Goal: Obtain resource: Download file/media

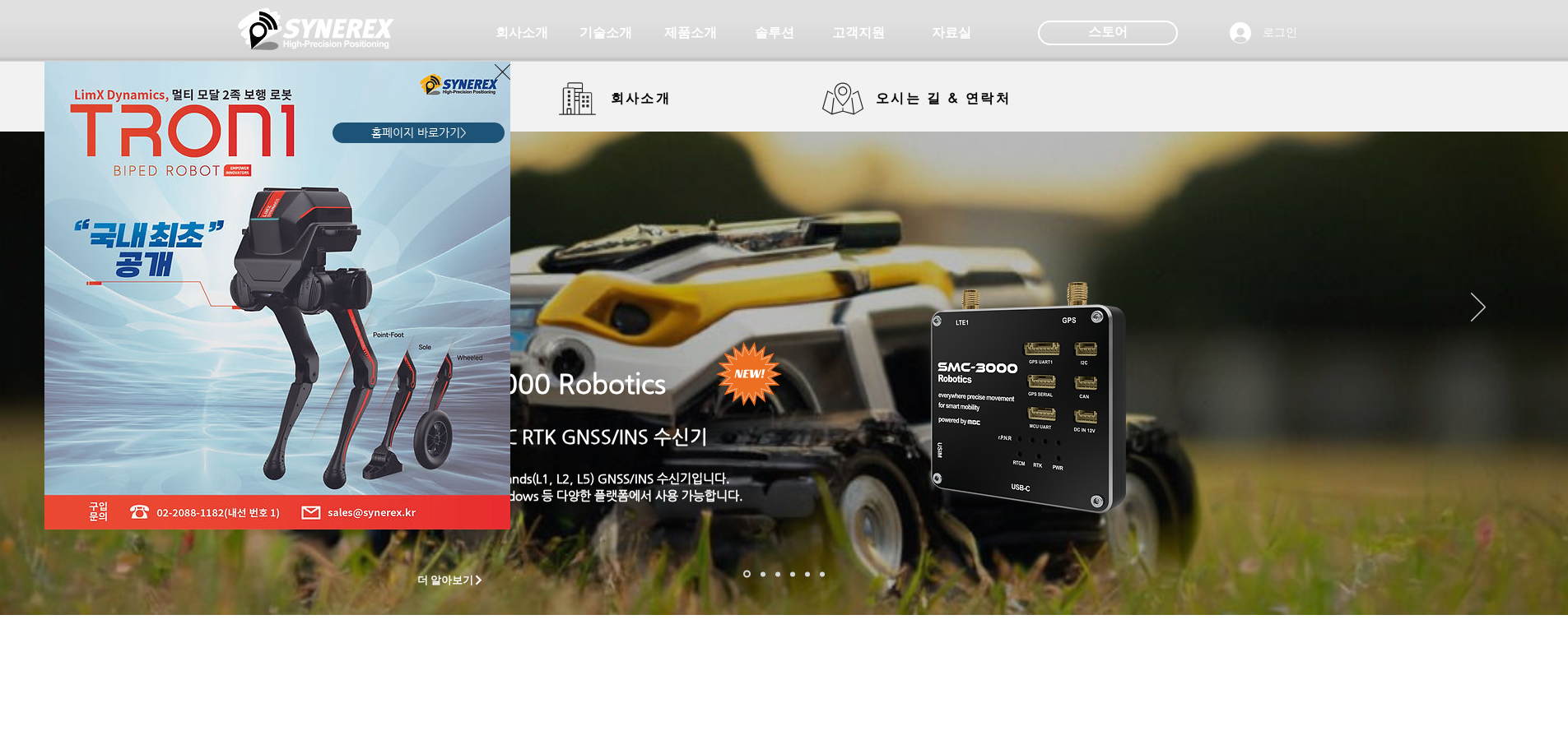
click at [497, 77] on icon "사이트로 돌아가기" at bounding box center [502, 72] width 16 height 21
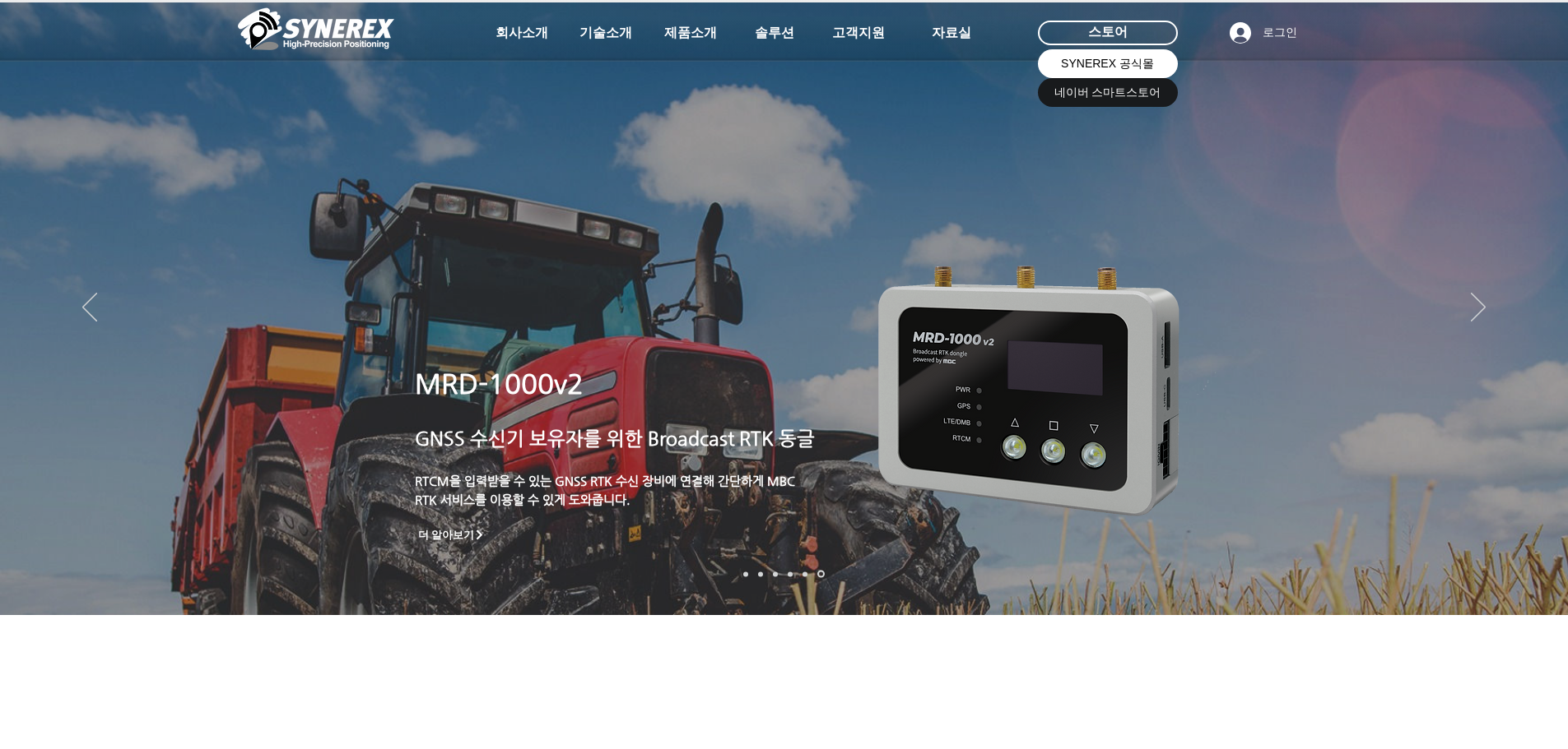
click at [1094, 61] on span "SYNEREX 공식몰" at bounding box center [1107, 64] width 93 height 16
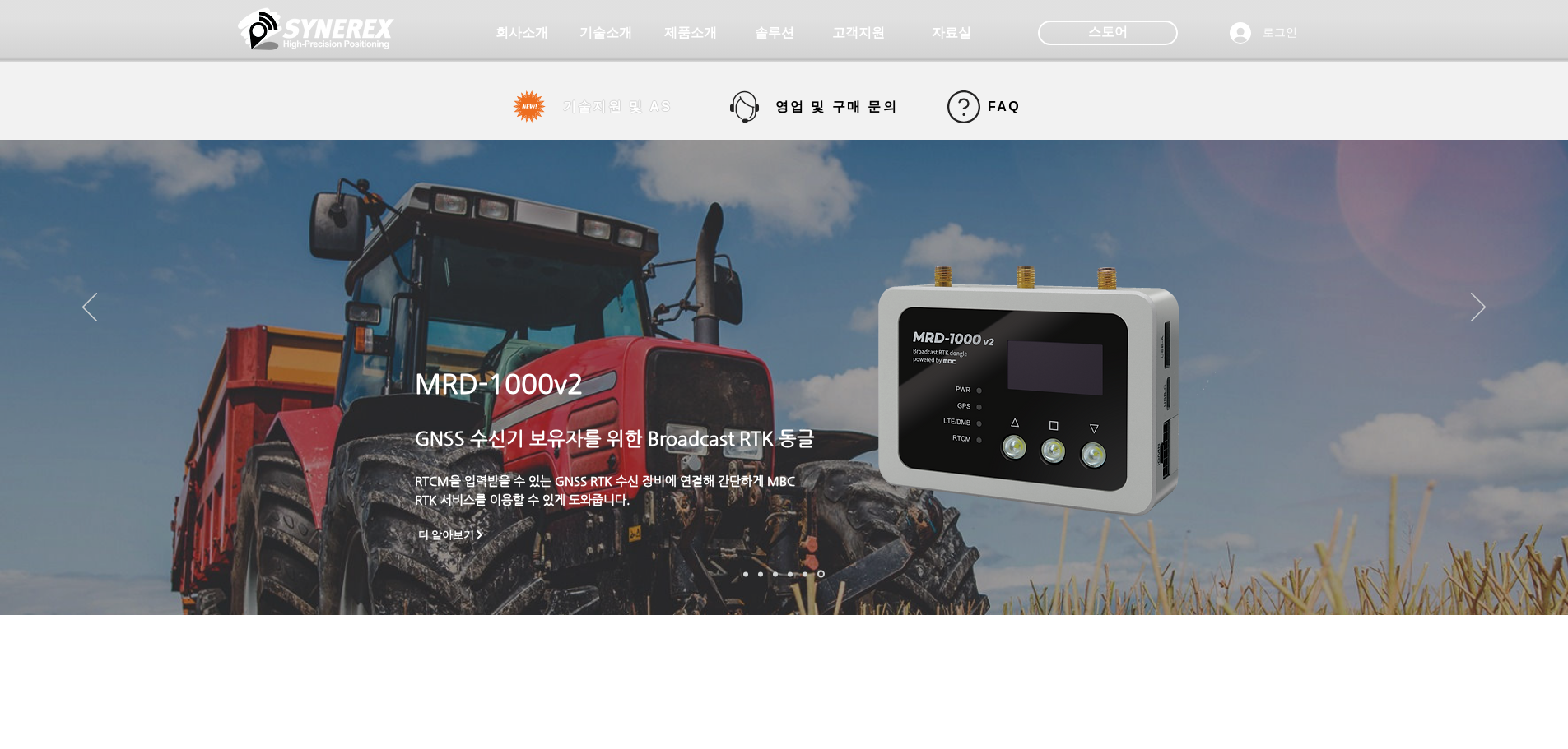
click at [600, 118] on span "기술지원 및 AS" at bounding box center [618, 107] width 169 height 33
select select "******"
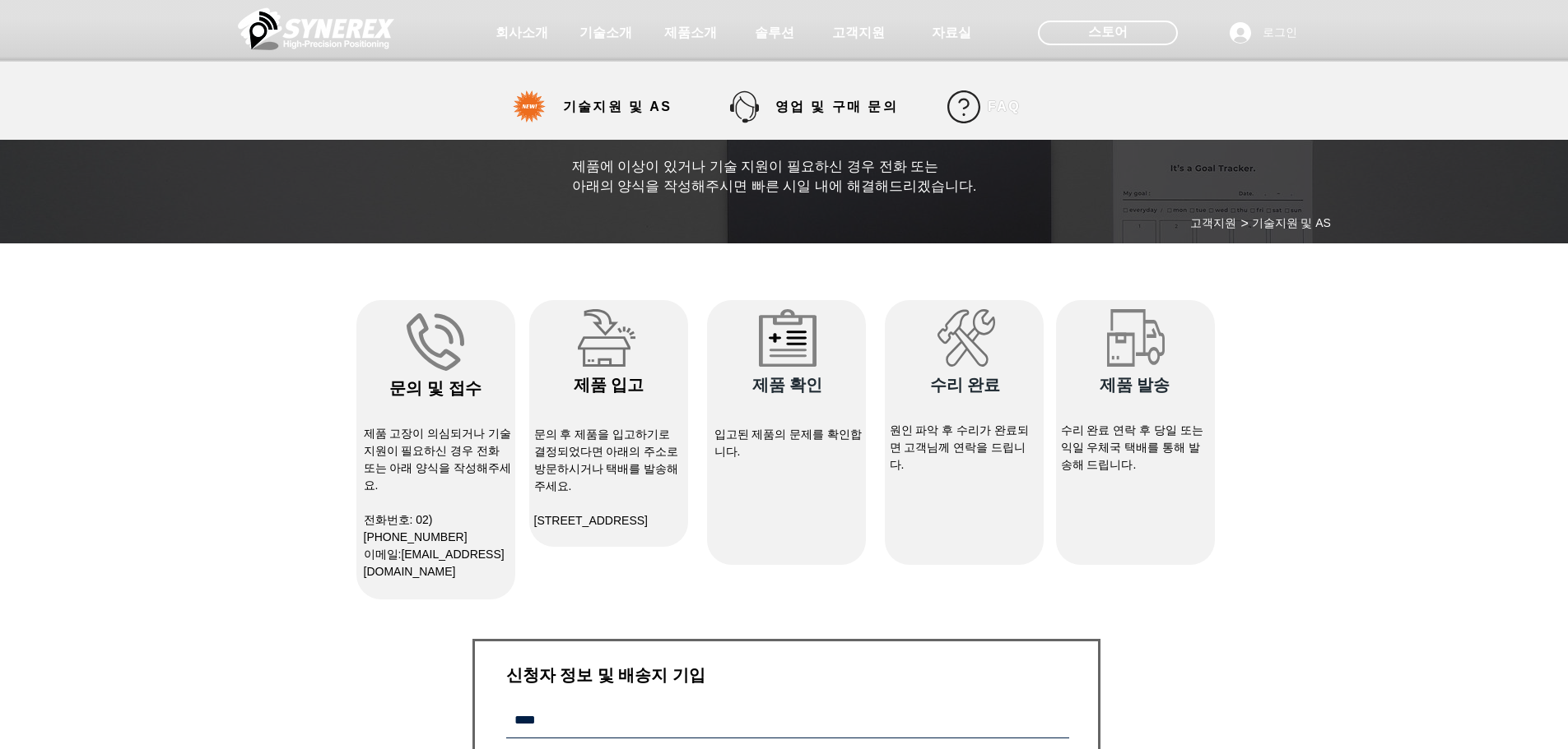
click at [979, 109] on link "FAQ" at bounding box center [983, 107] width 86 height 33
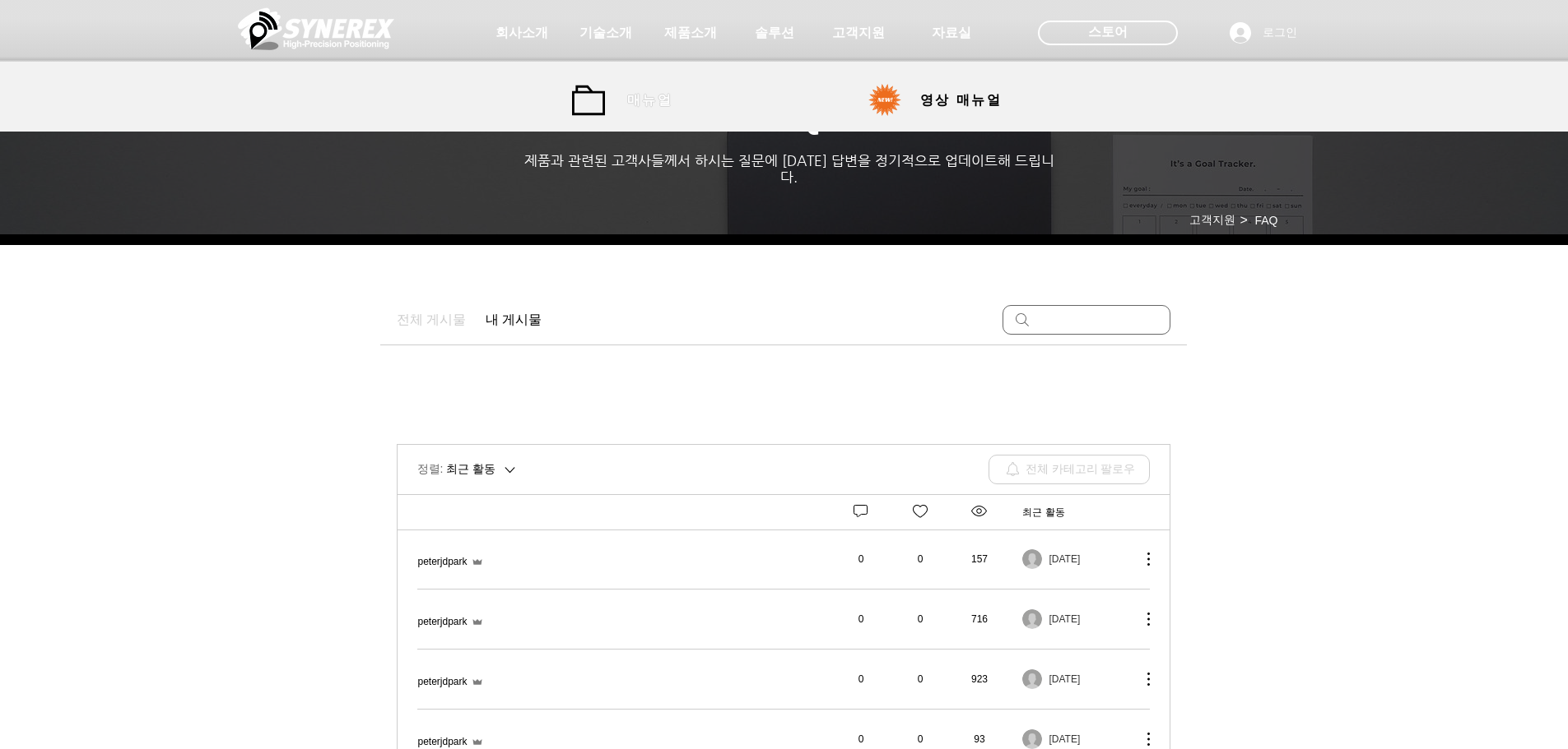
click at [609, 112] on link "매뉴얼" at bounding box center [630, 100] width 115 height 33
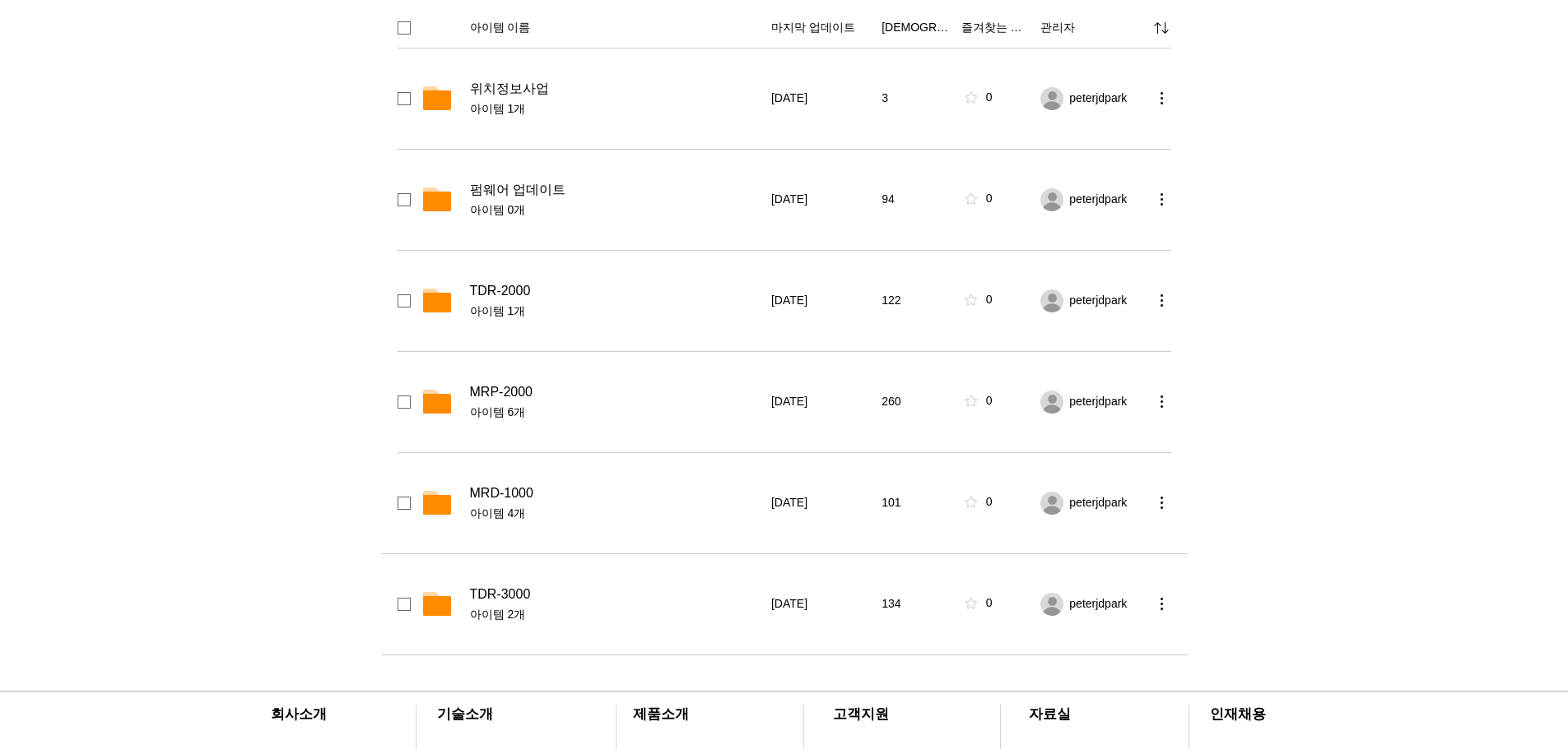
scroll to position [165, 0]
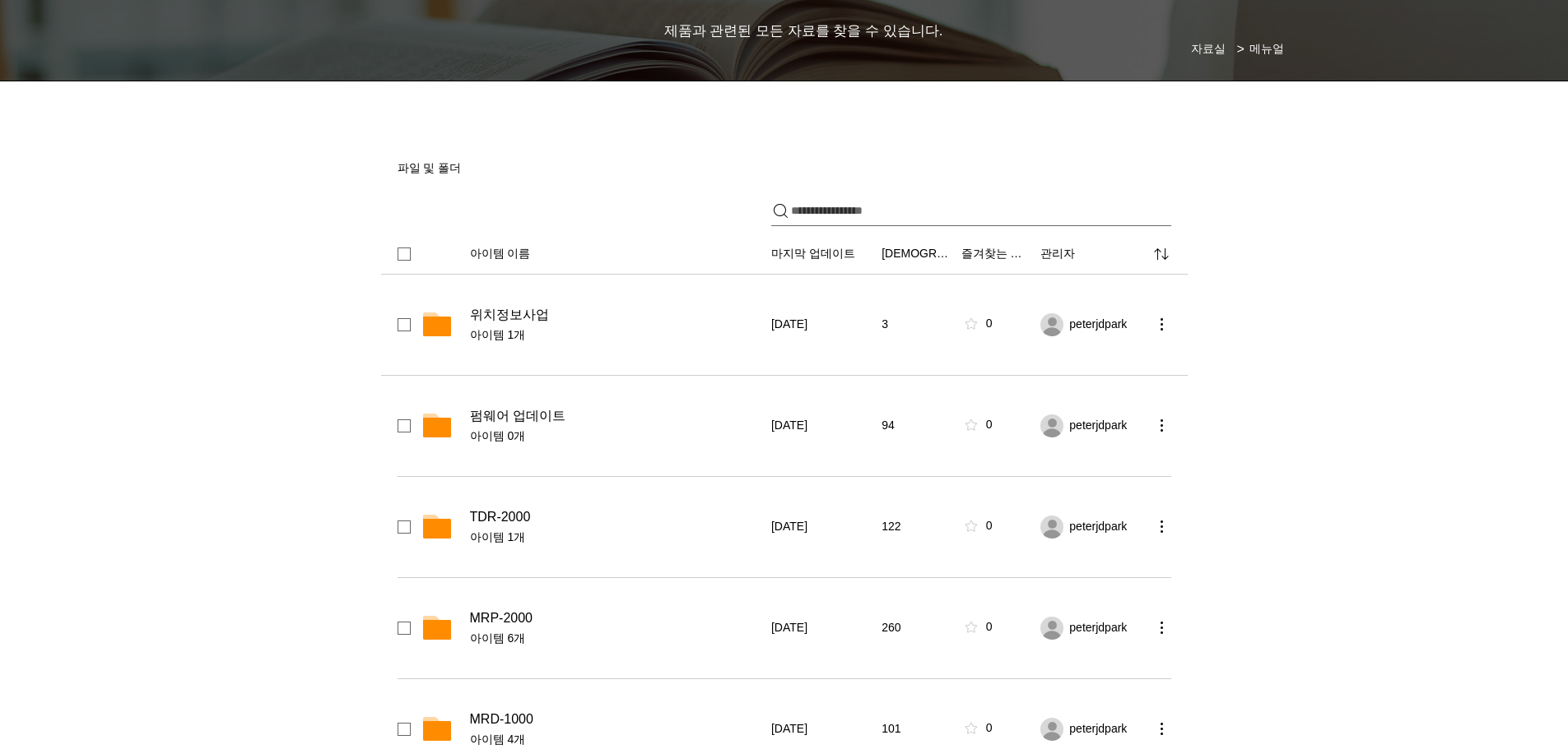
click at [506, 314] on span "위치정보사업" at bounding box center [510, 315] width 79 height 16
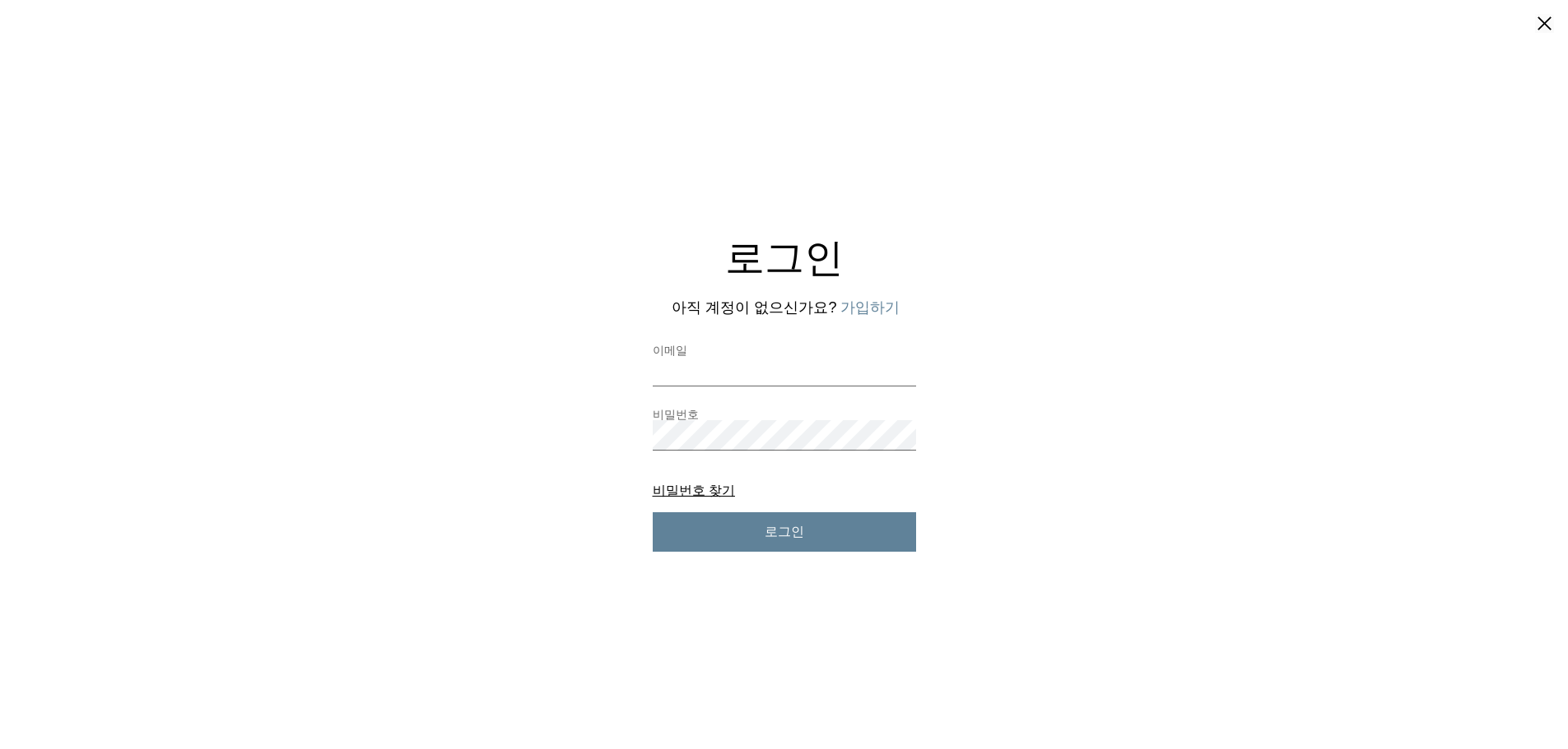
drag, startPoint x: 526, startPoint y: 321, endPoint x: 398, endPoint y: 170, distance: 198.0
